Goal: Information Seeking & Learning: Learn about a topic

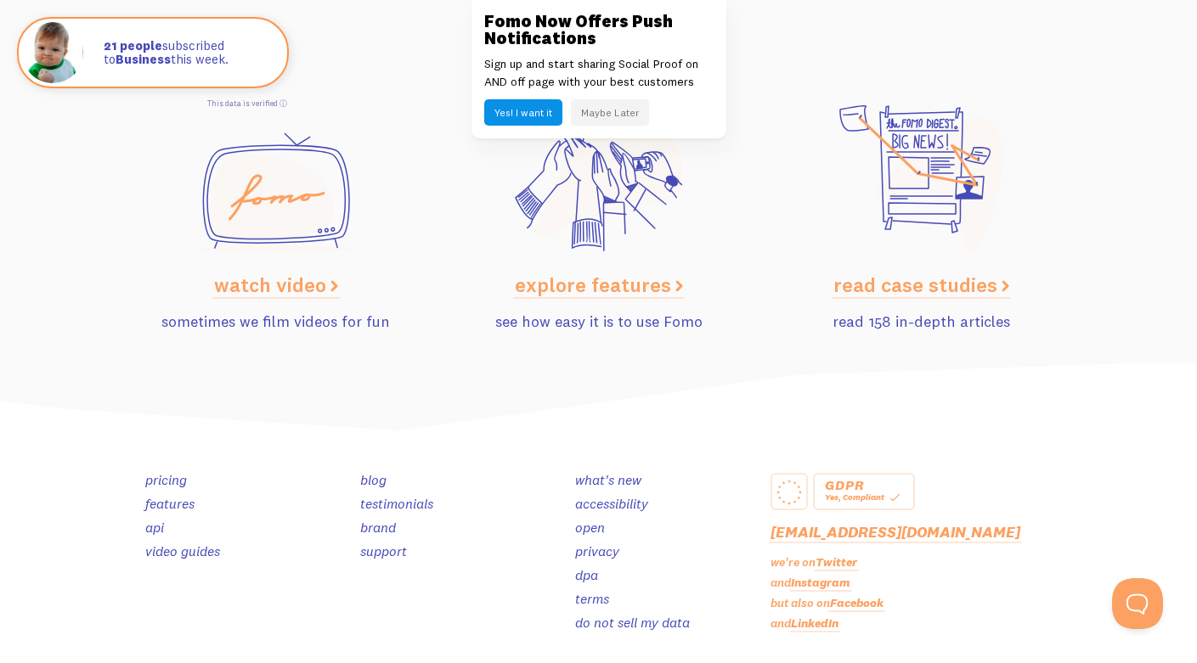
scroll to position [8459, 0]
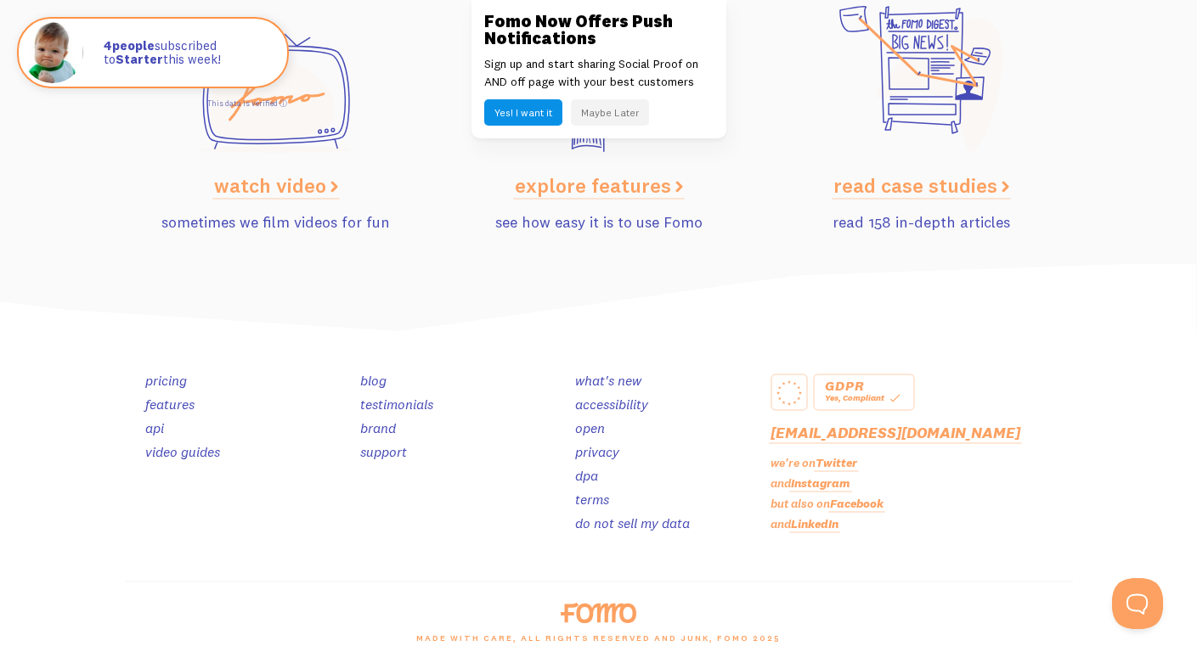
click at [166, 379] on link "pricing" at bounding box center [166, 380] width 42 height 17
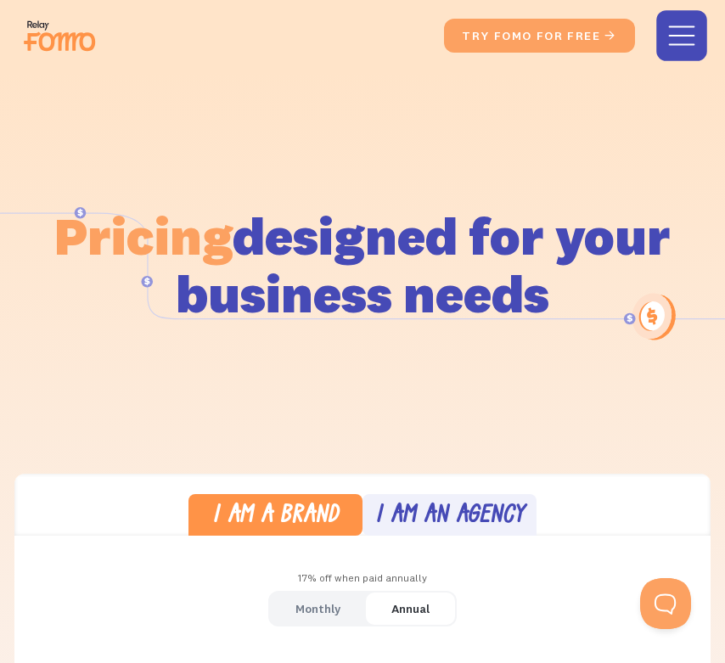
click at [673, 36] on div "menu" at bounding box center [682, 36] width 26 height 2
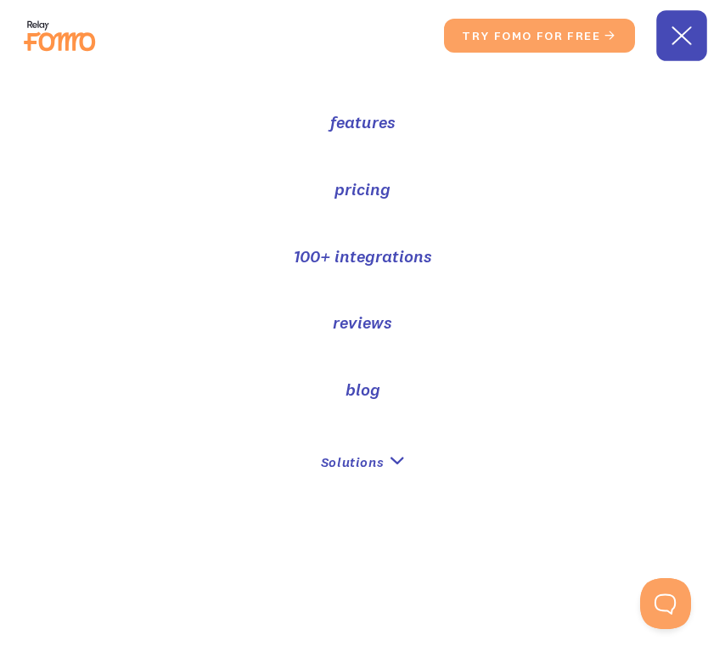
click at [673, 36] on div "menu" at bounding box center [682, 36] width 26 height 2
